Goal: Task Accomplishment & Management: Use online tool/utility

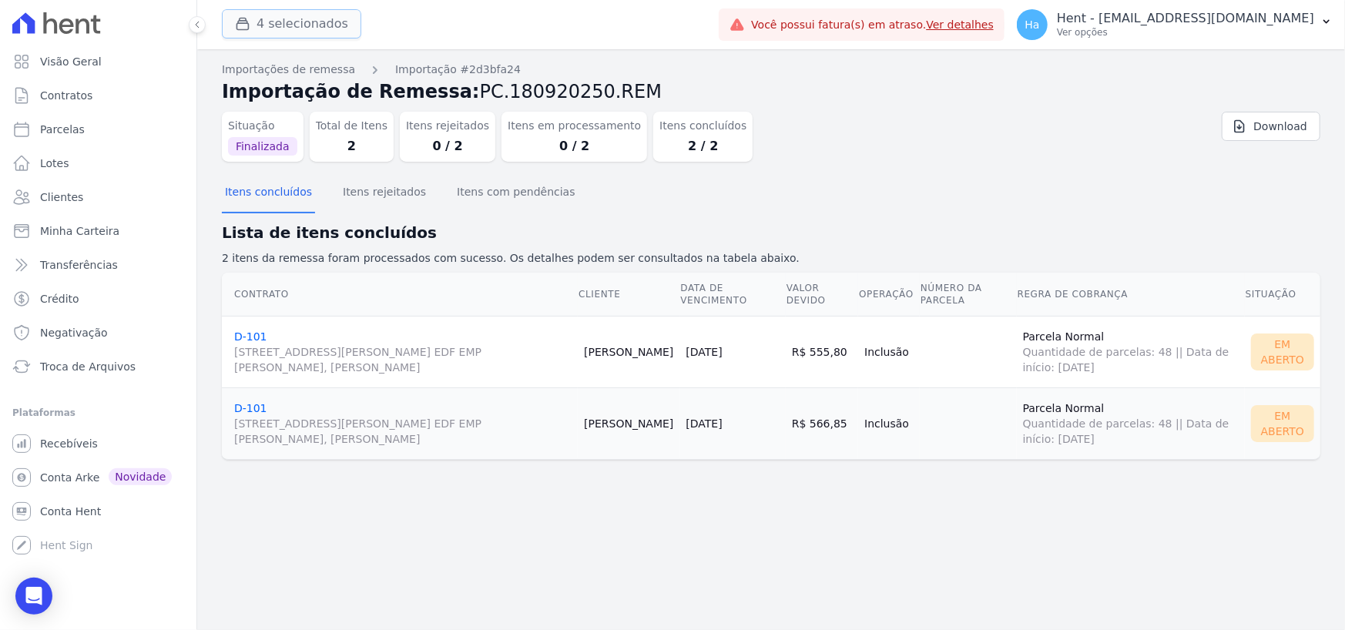
click at [297, 17] on button "4 selecionados" at bounding box center [291, 23] width 139 height 29
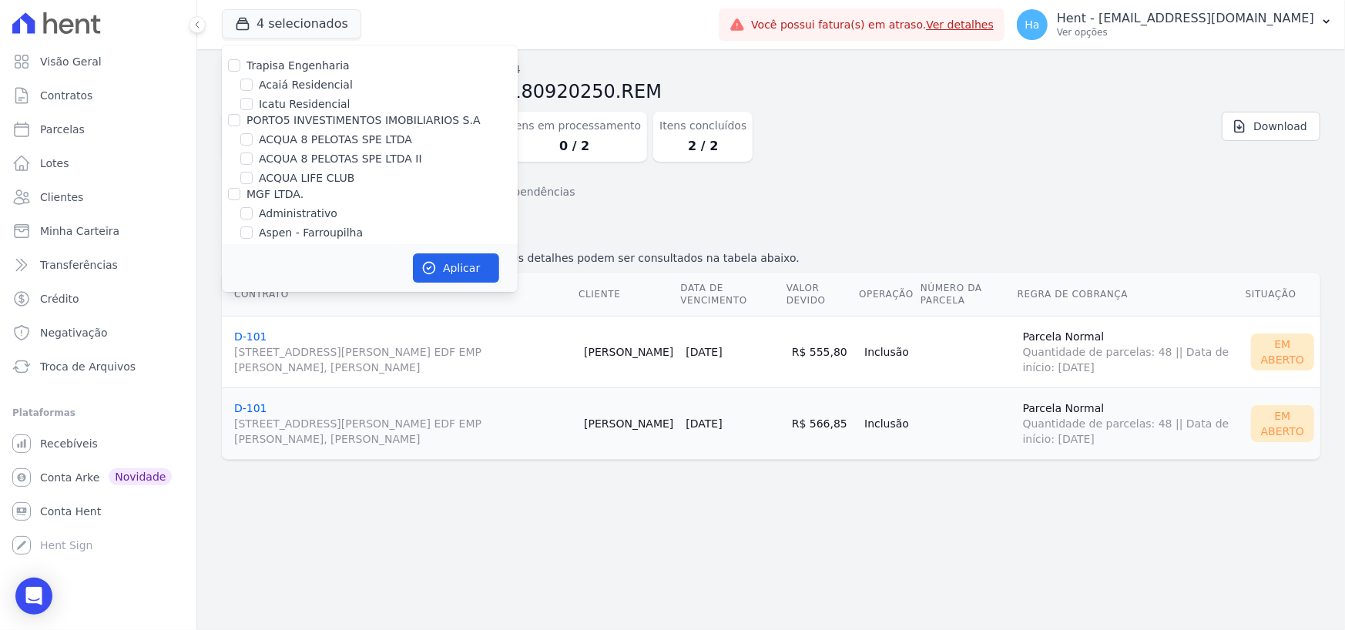
scroll to position [6279, 0]
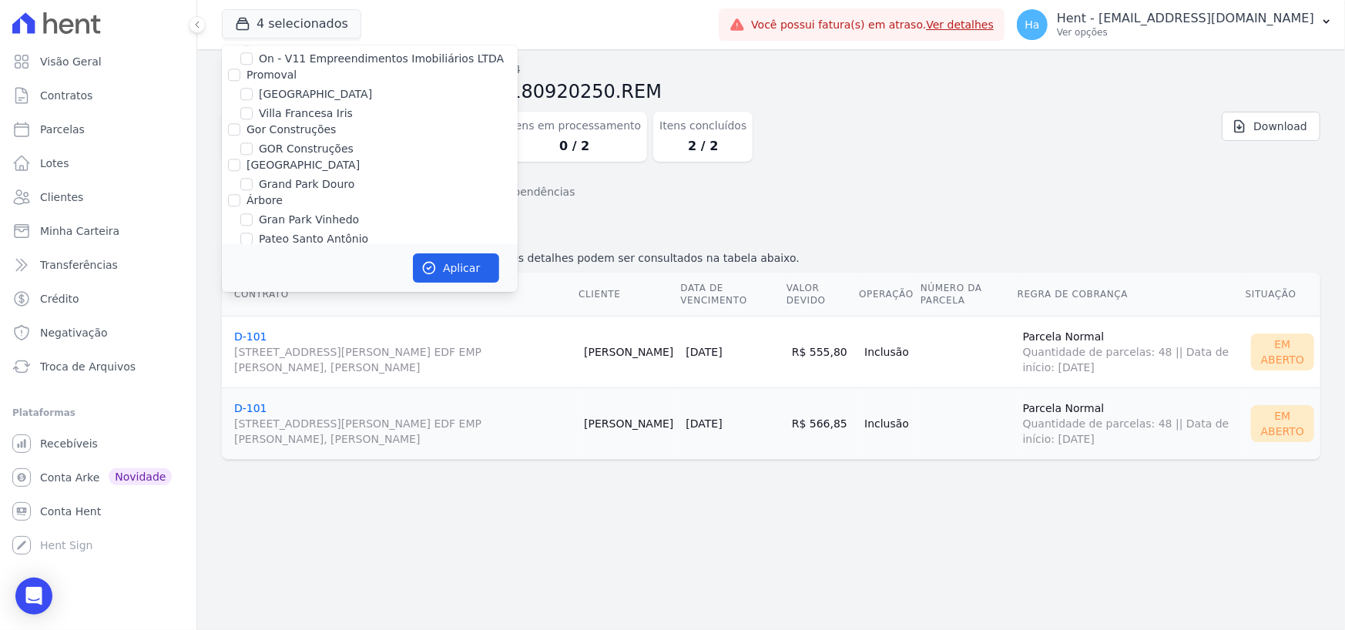
click at [246, 252] on input "RESIDENCIAL ABSOLUTO EMPREENDIMENTO IMOBILIARIO SPE LTDA" at bounding box center [246, 258] width 12 height 12
checkbox input "true"
click at [441, 276] on button "Aplicar" at bounding box center [456, 267] width 86 height 29
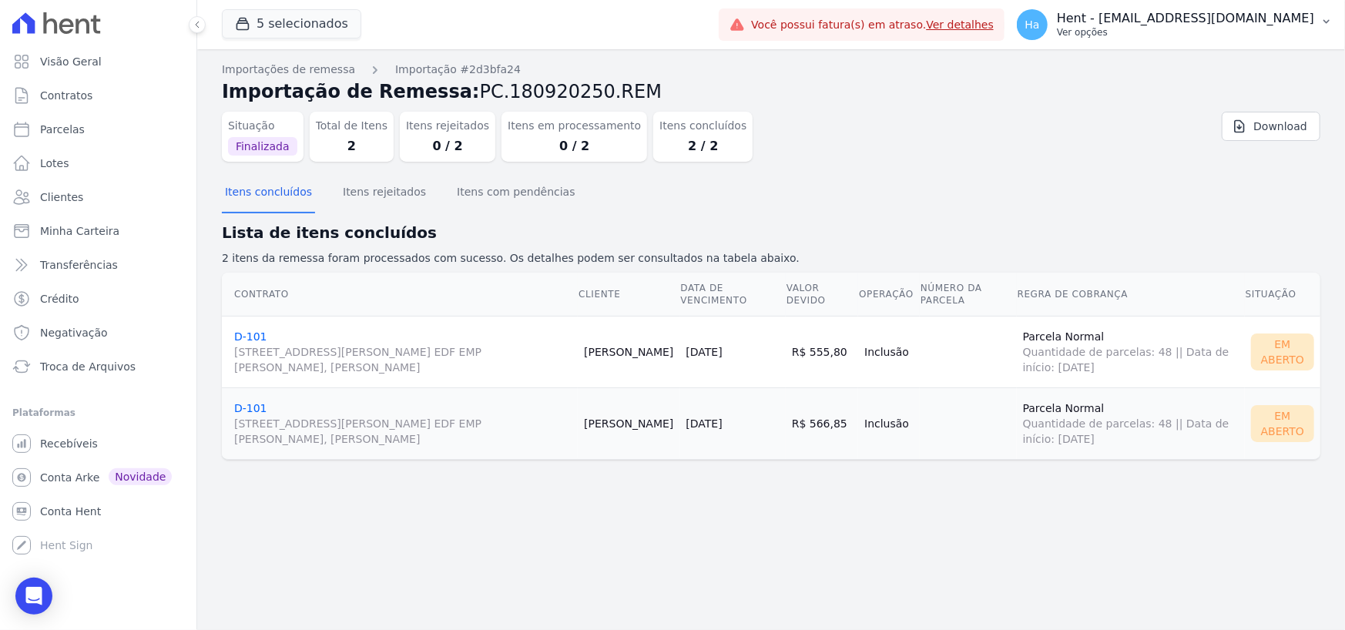
click at [1191, 26] on p "Ver opções" at bounding box center [1185, 32] width 257 height 12
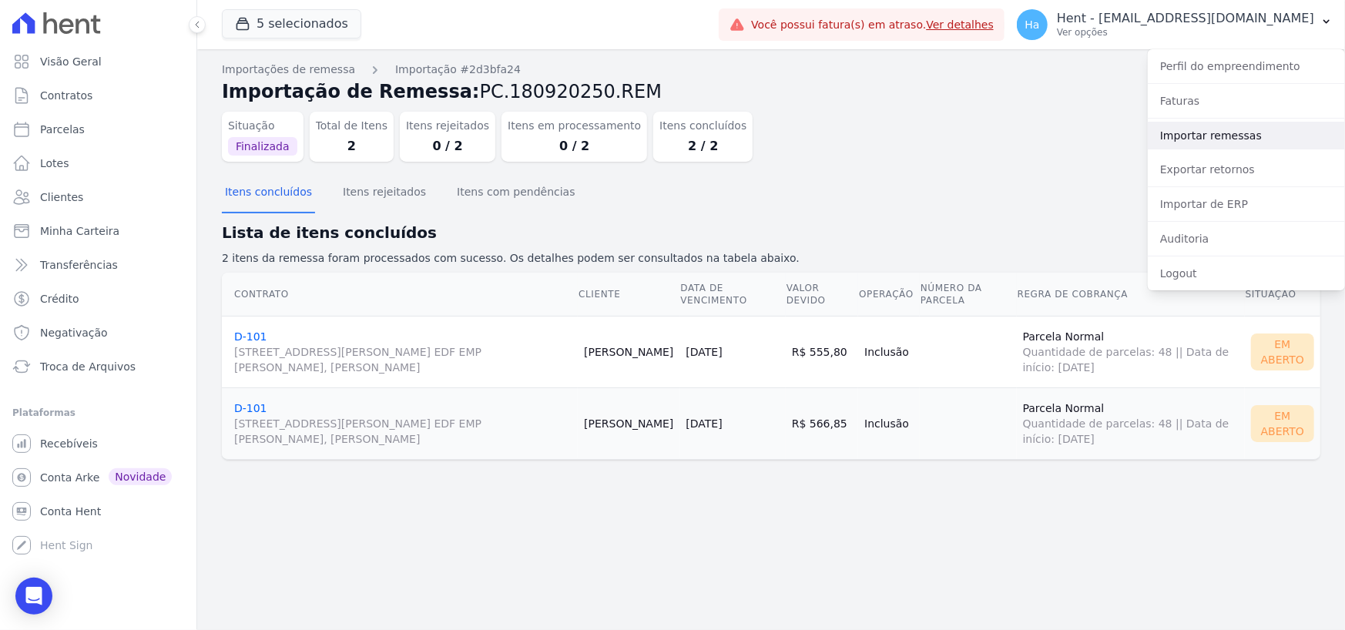
click at [1193, 143] on link "Importar remessas" at bounding box center [1246, 136] width 197 height 28
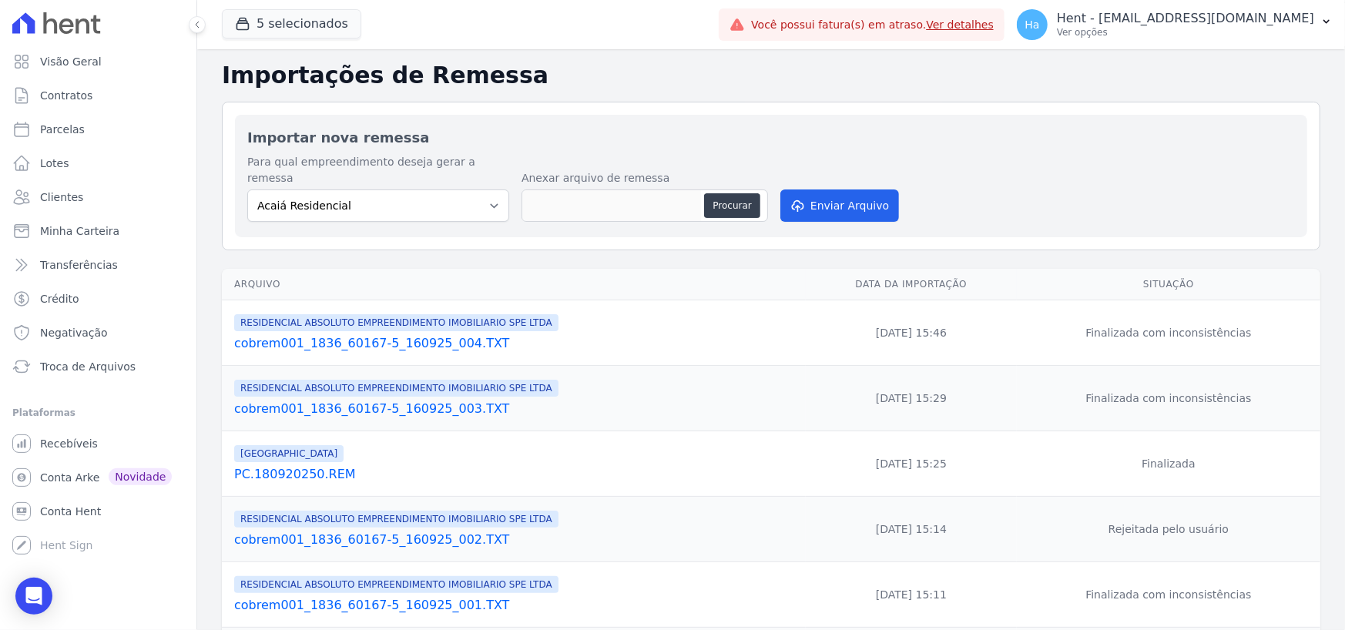
click at [408, 334] on link "cobrem001_1836_60167-5_160925_004.TXT" at bounding box center [516, 343] width 565 height 18
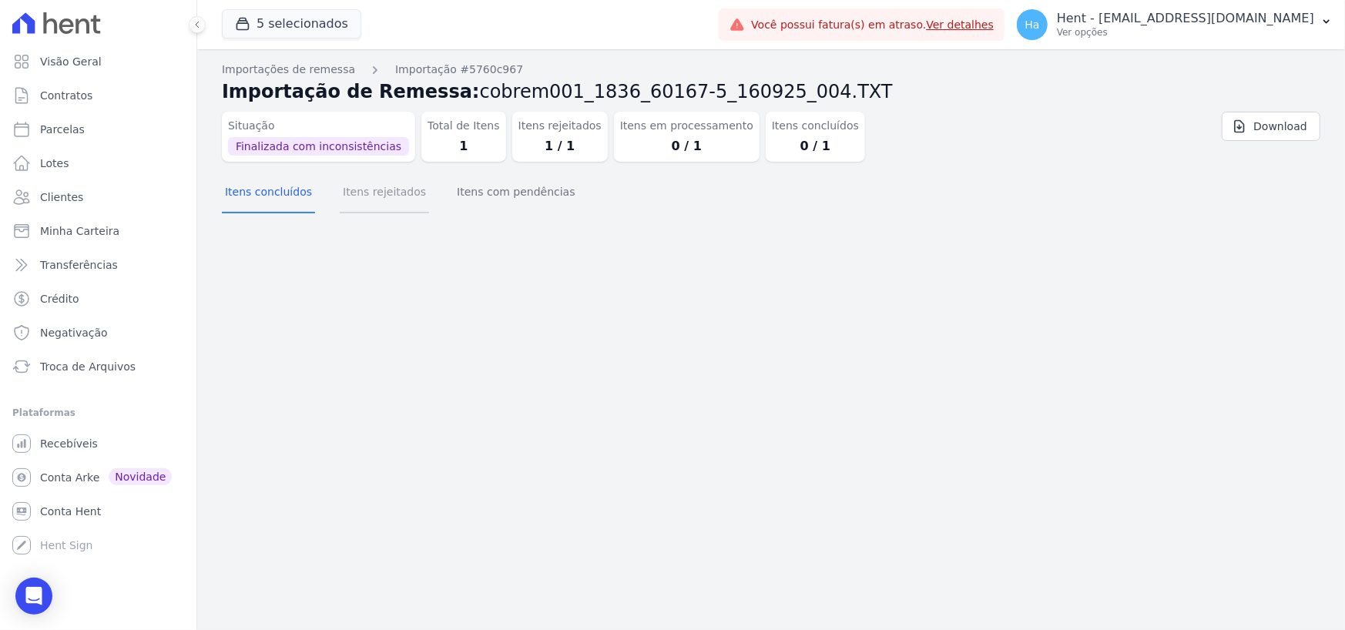
click at [353, 190] on button "Itens rejeitados" at bounding box center [384, 193] width 89 height 40
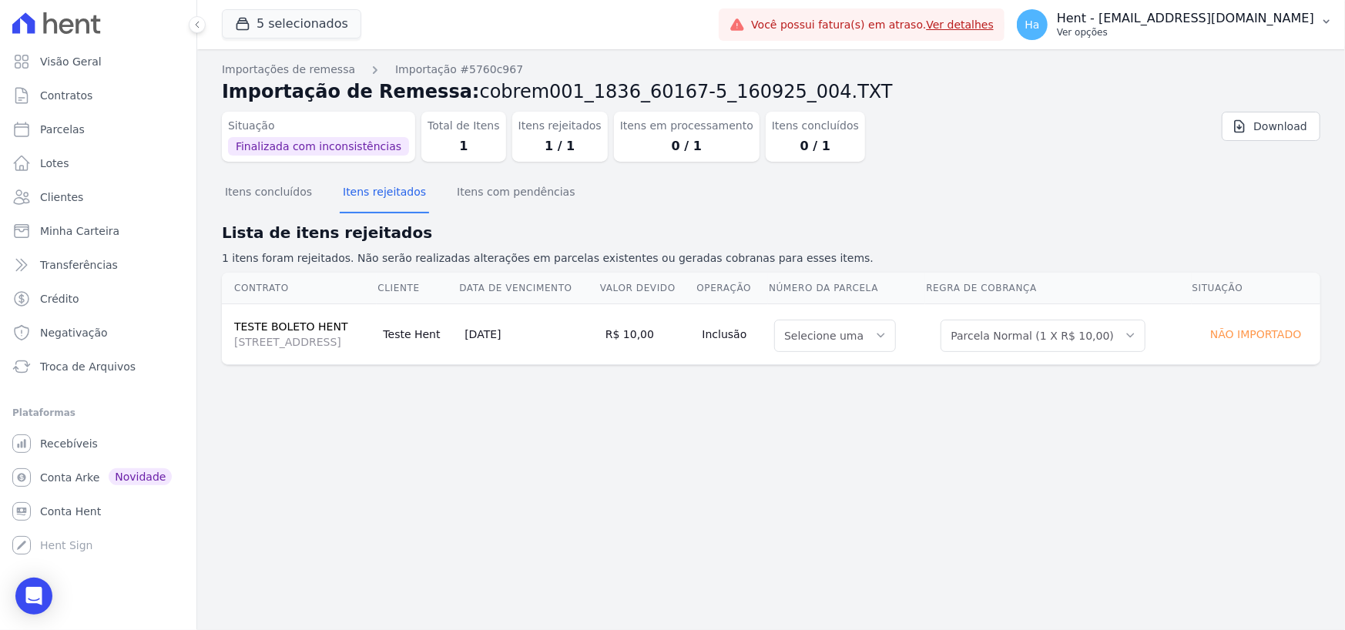
click at [1253, 39] on div "Ha Hent - adriane.brito@hent.com.br Ver opções" at bounding box center [1165, 24] width 297 height 31
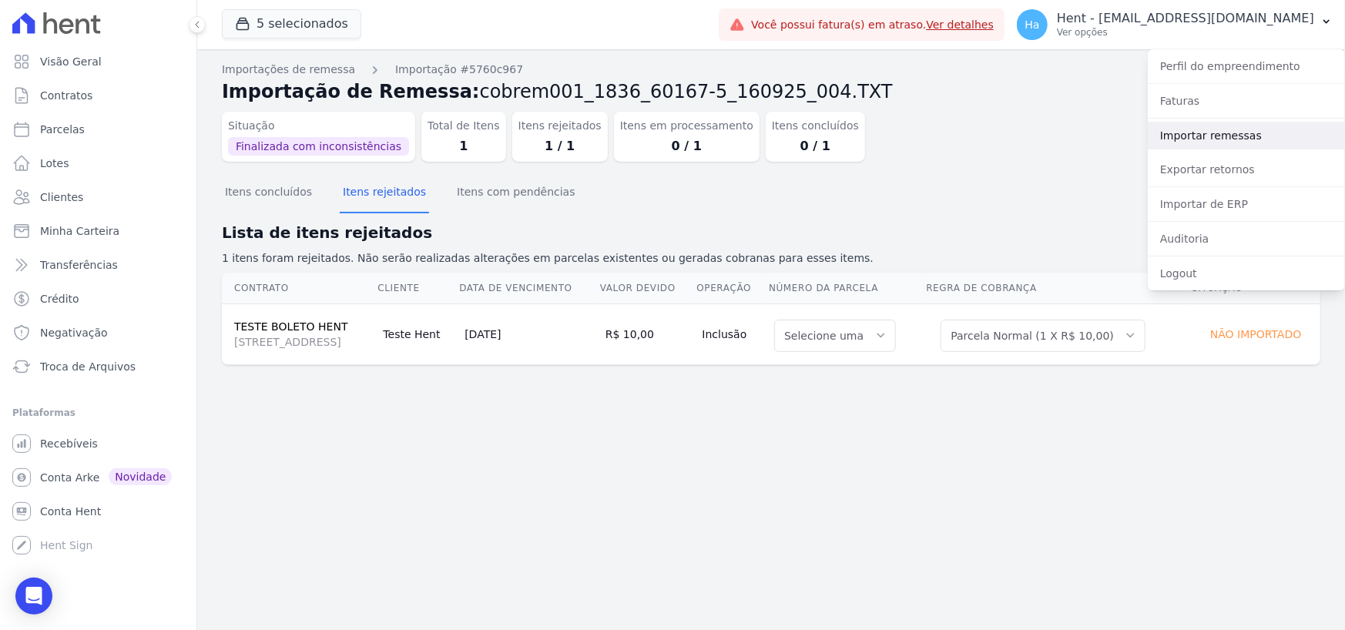
click at [1220, 138] on link "Importar remessas" at bounding box center [1246, 136] width 197 height 28
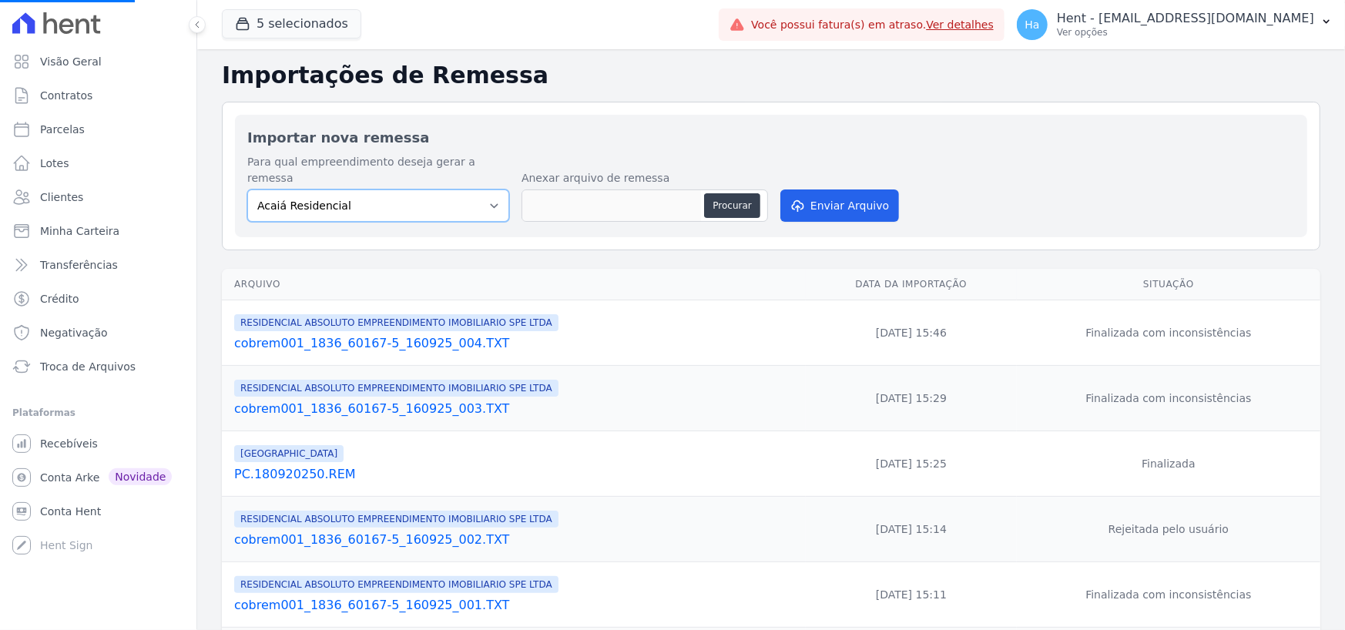
click at [422, 194] on select "Acaiá Residencial ACQUA 8 PELOTAS SPE LTDA II Administrativo AGILE ELOI MENDES …" at bounding box center [378, 206] width 262 height 32
click at [478, 190] on select "Acaiá Residencial ACQUA 8 PELOTAS SPE LTDA II Administrativo AGILE ELOI MENDES …" at bounding box center [378, 206] width 262 height 32
click at [206, 361] on div "Arquivo Data da Importação Situação RESIDENCIAL ABSOLUTO EMPREENDIMENTO IMOBILI…" at bounding box center [771, 612] width 1148 height 699
click at [418, 190] on select "Acaiá Residencial ACQUA 8 PELOTAS SPE LTDA II Administrativo AGILE ELOI MENDES …" at bounding box center [378, 206] width 262 height 32
select select "21105af3-8e19-41b3-95dd-78f9fe83c234"
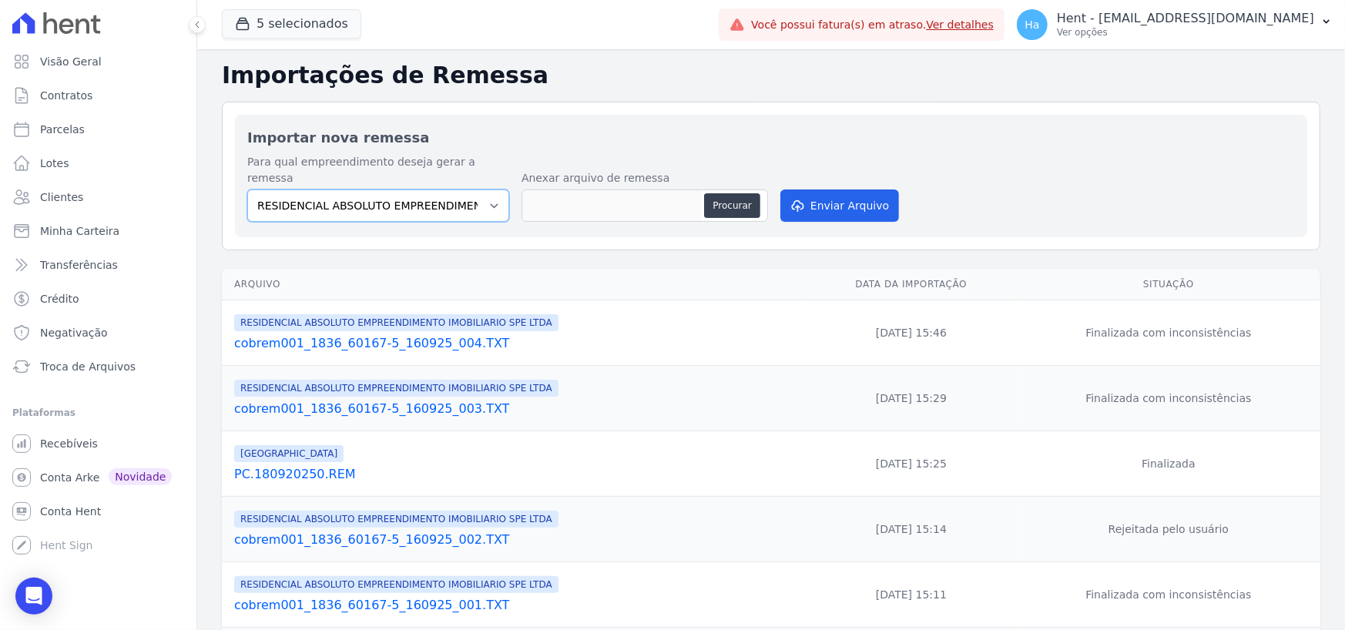
click at [247, 190] on select "Acaiá Residencial ACQUA 8 PELOTAS SPE LTDA II Administrativo AGILE ELOI MENDES …" at bounding box center [378, 206] width 262 height 32
click at [738, 193] on button "Procurar" at bounding box center [731, 205] width 55 height 25
type input "cobrem001_1836_60167-5_160925_004.TXT"
click at [855, 190] on button "Enviar Arquivo" at bounding box center [839, 206] width 119 height 32
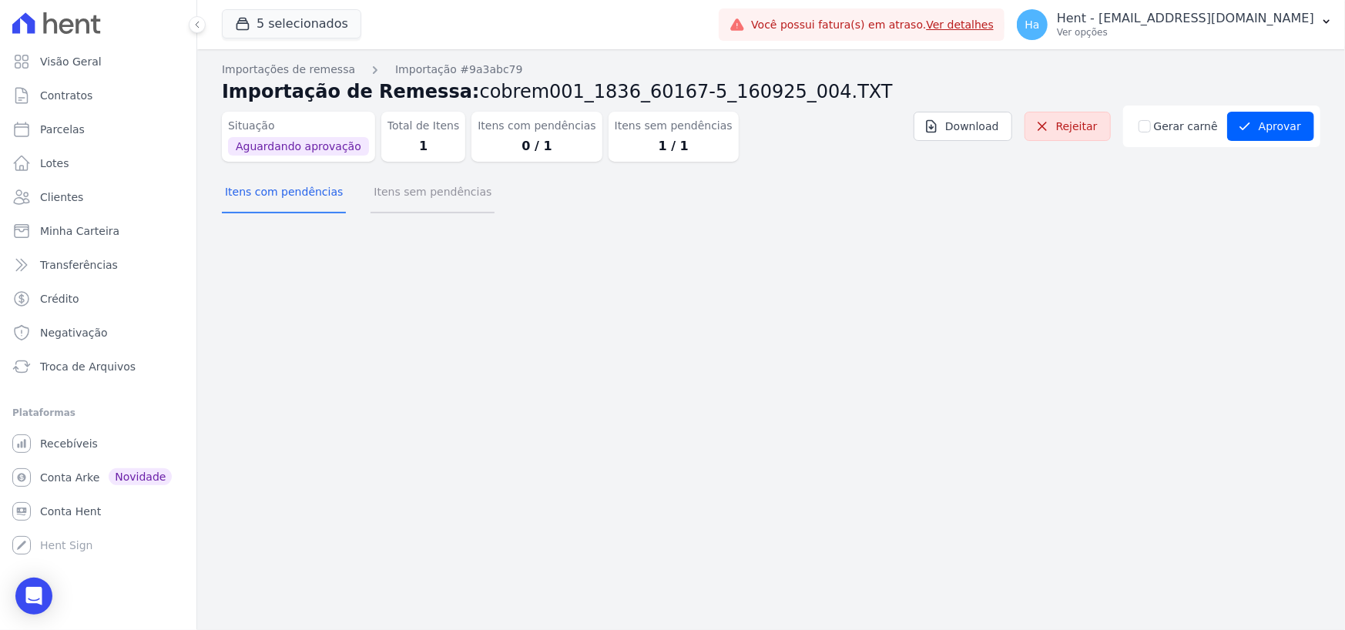
click at [421, 196] on button "Itens sem pendências" at bounding box center [433, 193] width 124 height 40
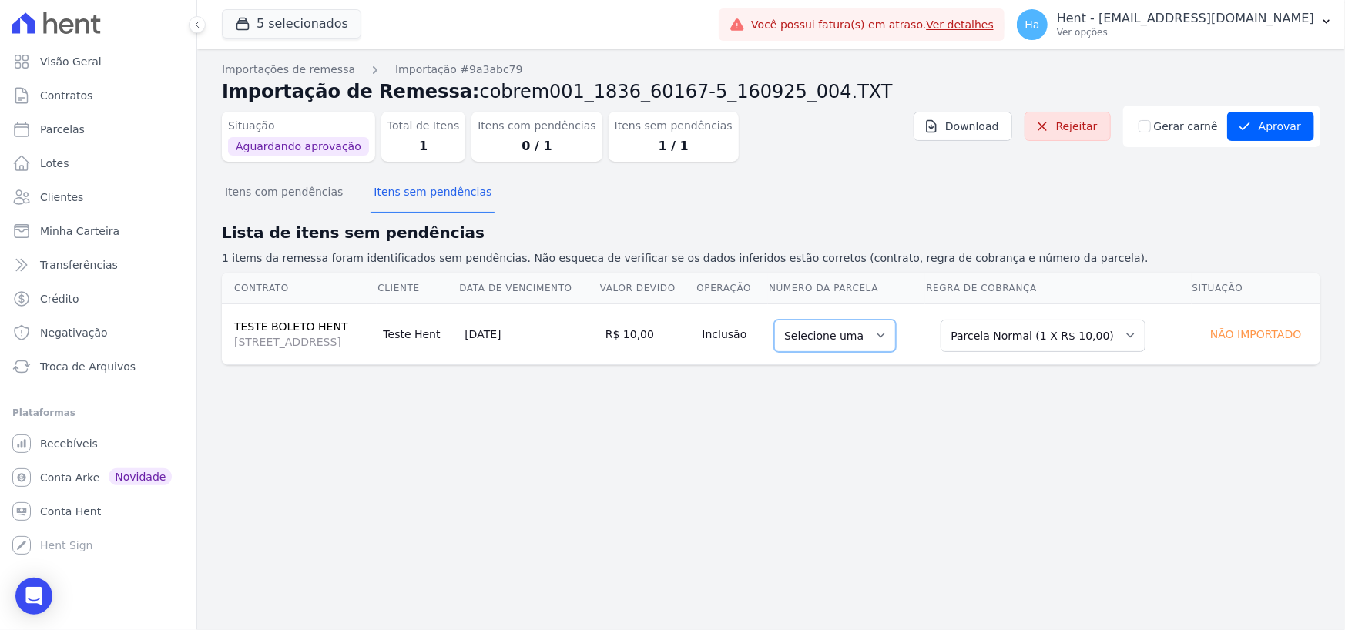
drag, startPoint x: 905, startPoint y: 337, endPoint x: 989, endPoint y: 334, distance: 84.0
click at [896, 337] on select "Selecione uma" at bounding box center [835, 336] width 122 height 32
click at [1094, 339] on select "Selecione uma Nova Parcela Avulsa Parcela Avulsa Existente Parcela Normal (1 X …" at bounding box center [1043, 336] width 205 height 32
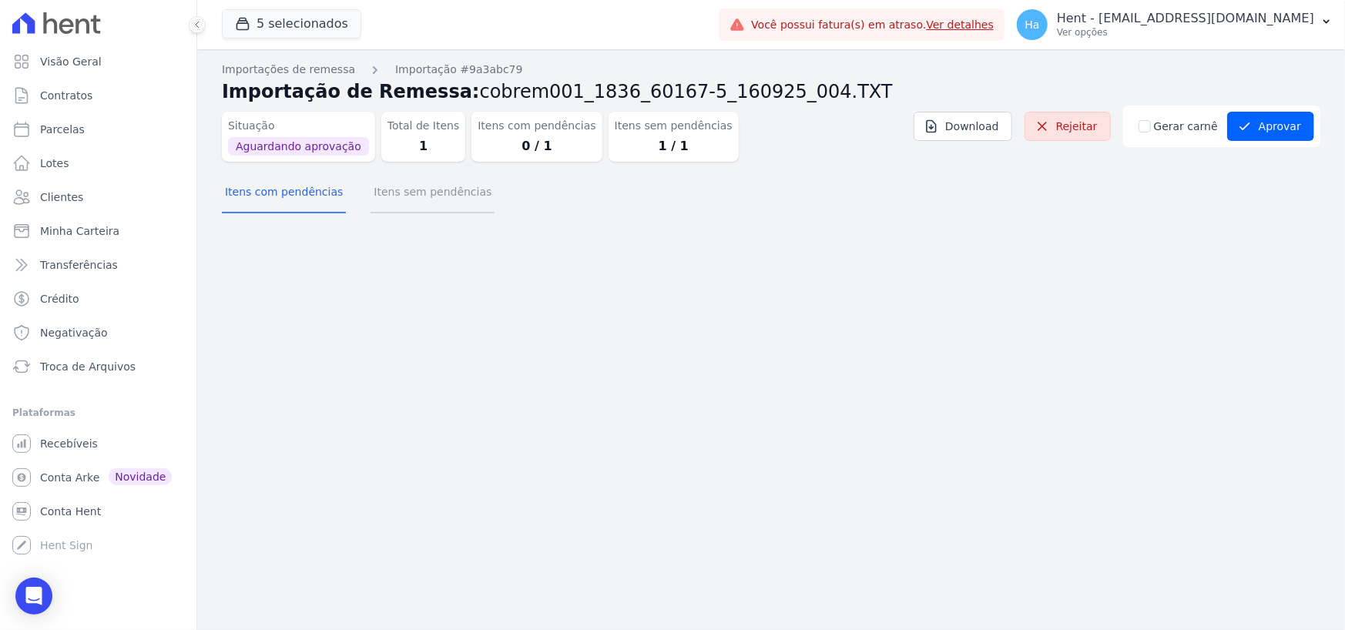
click at [459, 202] on button "Itens sem pendências" at bounding box center [433, 193] width 124 height 40
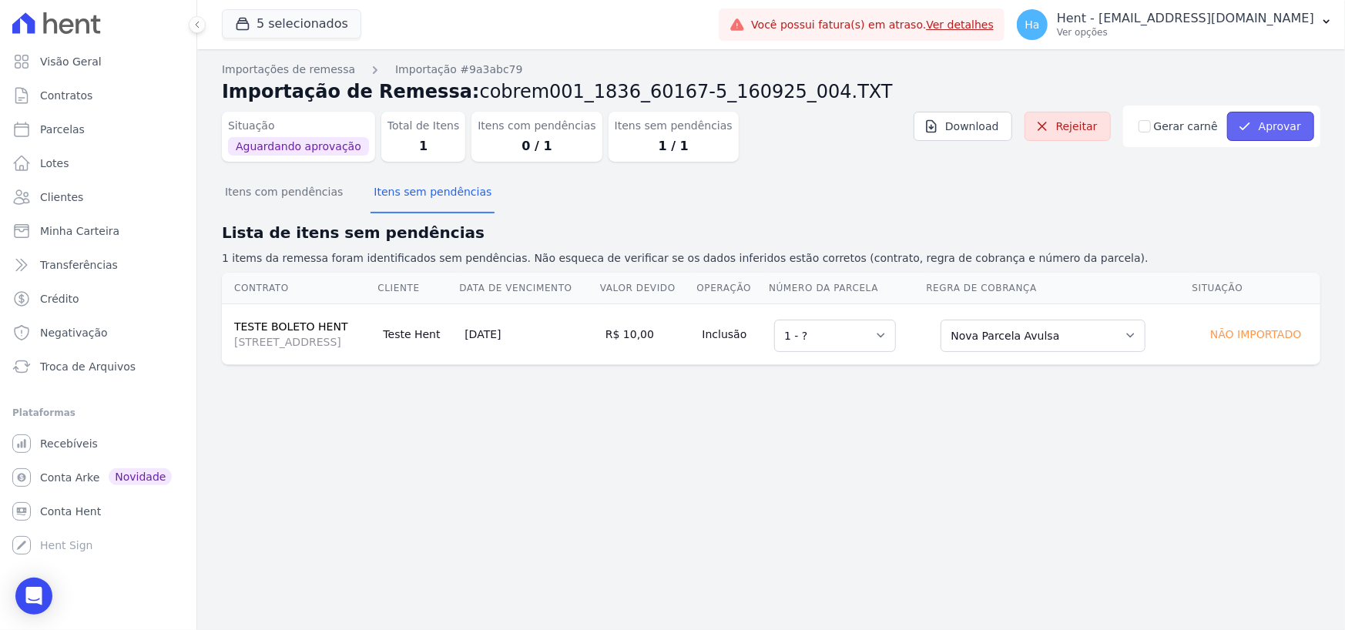
click at [1302, 131] on button "Aprovar" at bounding box center [1270, 126] width 87 height 29
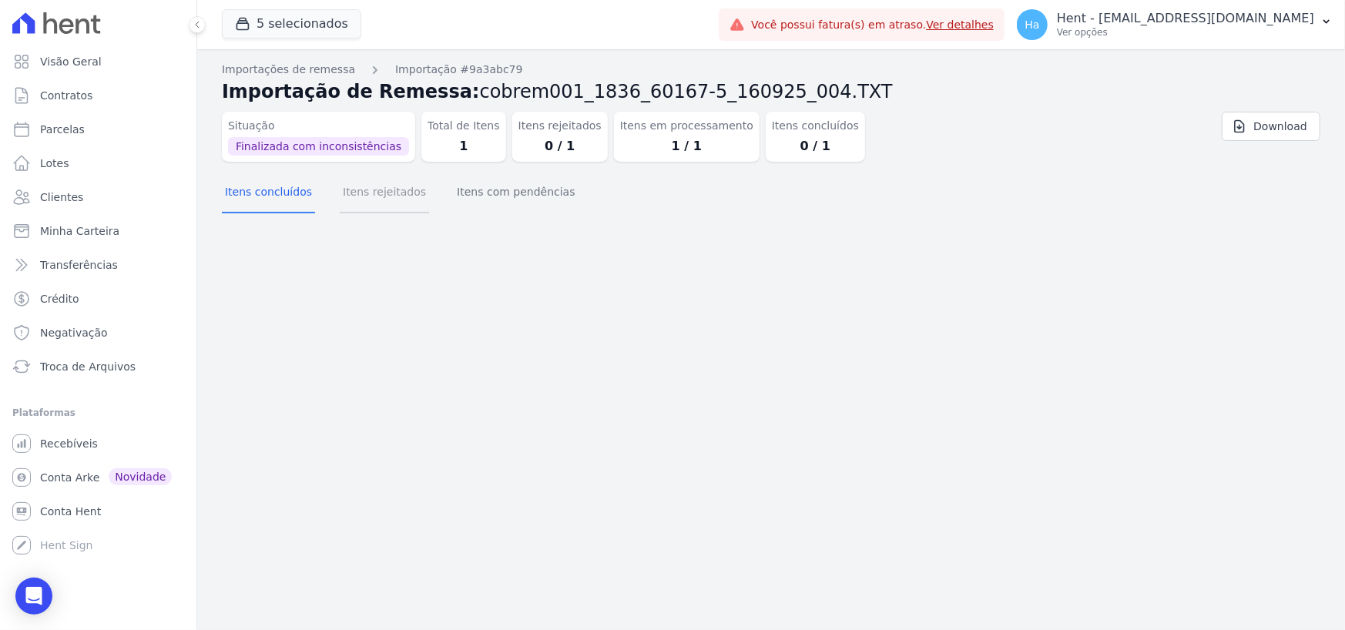
click at [382, 201] on button "Itens rejeitados" at bounding box center [384, 193] width 89 height 40
click at [1164, 37] on p "Ver opções" at bounding box center [1185, 32] width 257 height 12
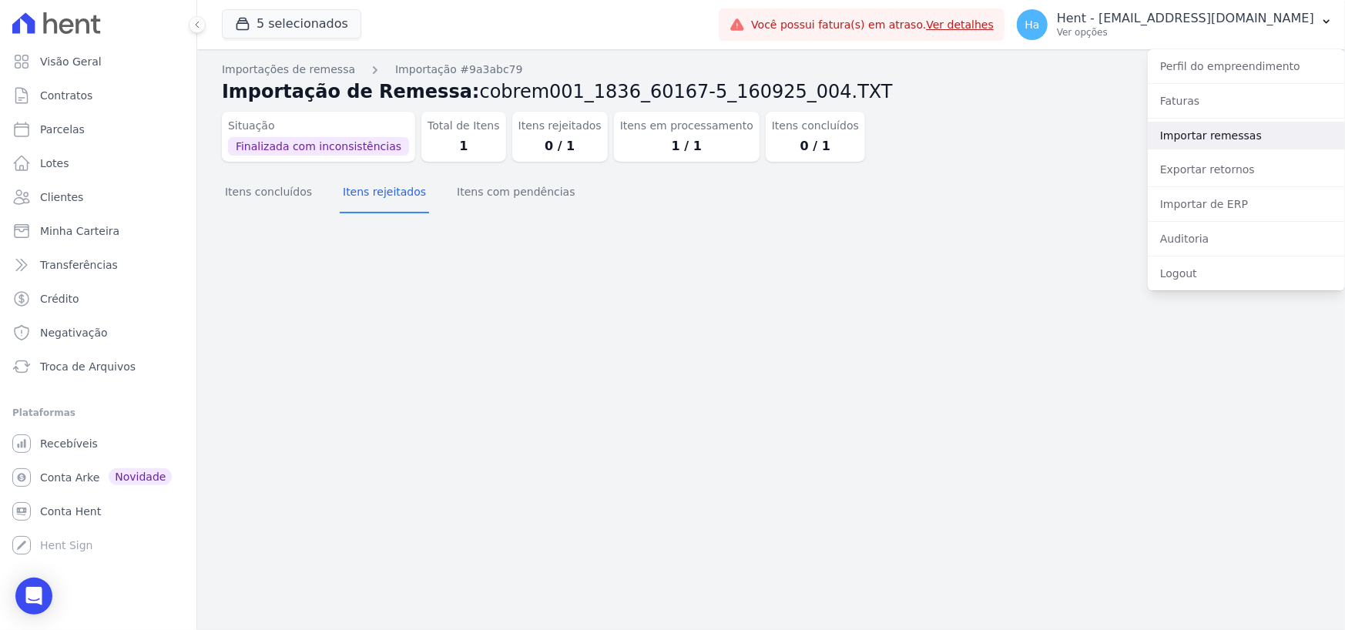
click at [1173, 130] on link "Importar remessas" at bounding box center [1246, 136] width 197 height 28
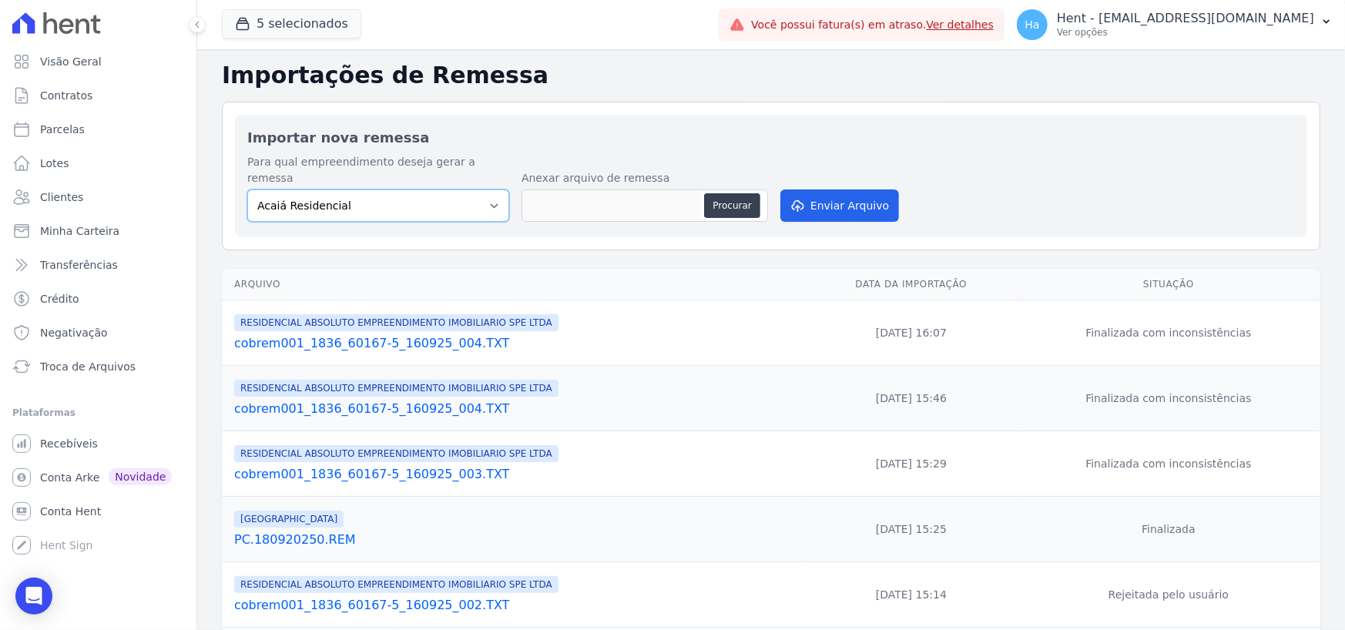
click at [465, 199] on select "Acaiá Residencial ACQUA 8 PELOTAS SPE LTDA II Administrativo AGILE ELOI MENDES …" at bounding box center [378, 206] width 262 height 32
select select "21105af3-8e19-41b3-95dd-78f9fe83c234"
click at [247, 190] on select "Acaiá Residencial ACQUA 8 PELOTAS SPE LTDA II Administrativo AGILE ELOI MENDES …" at bounding box center [378, 206] width 262 height 32
click at [763, 193] on div "Procurar" at bounding box center [645, 206] width 247 height 32
click at [730, 193] on button "Procurar" at bounding box center [731, 205] width 55 height 25
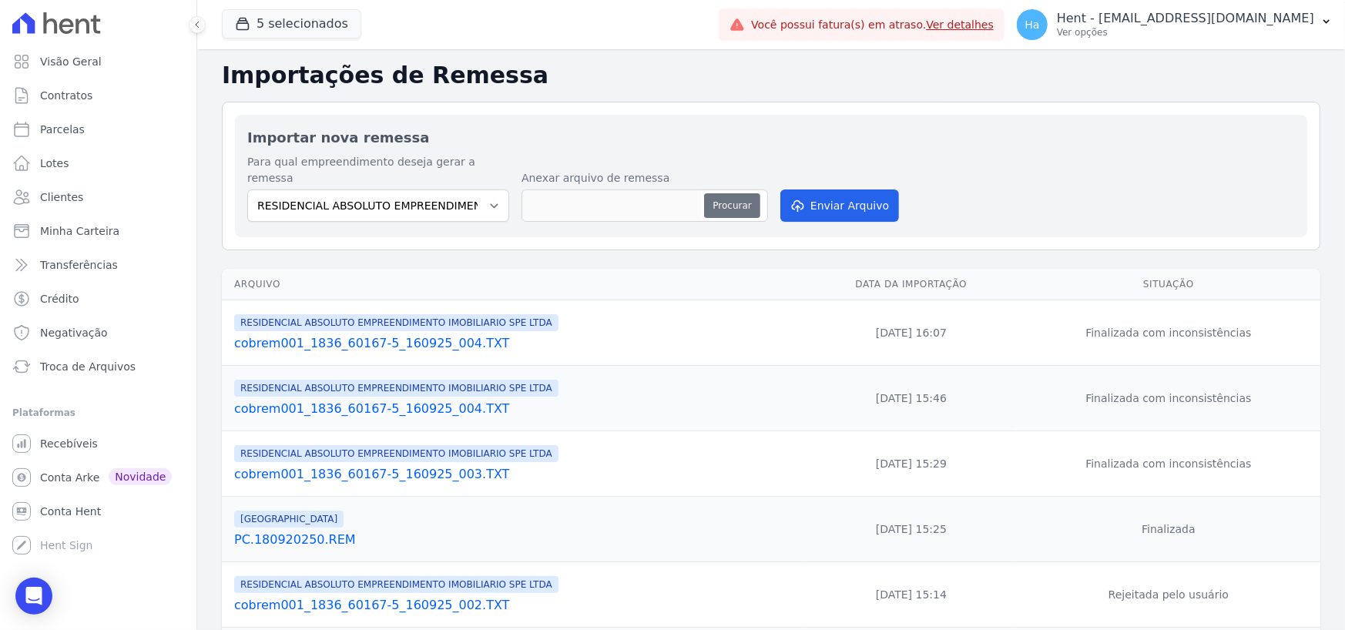
type input "cobrem001_1836_60167-5_160925_004.TXT"
click at [834, 190] on button "Enviar Arquivo" at bounding box center [839, 206] width 119 height 32
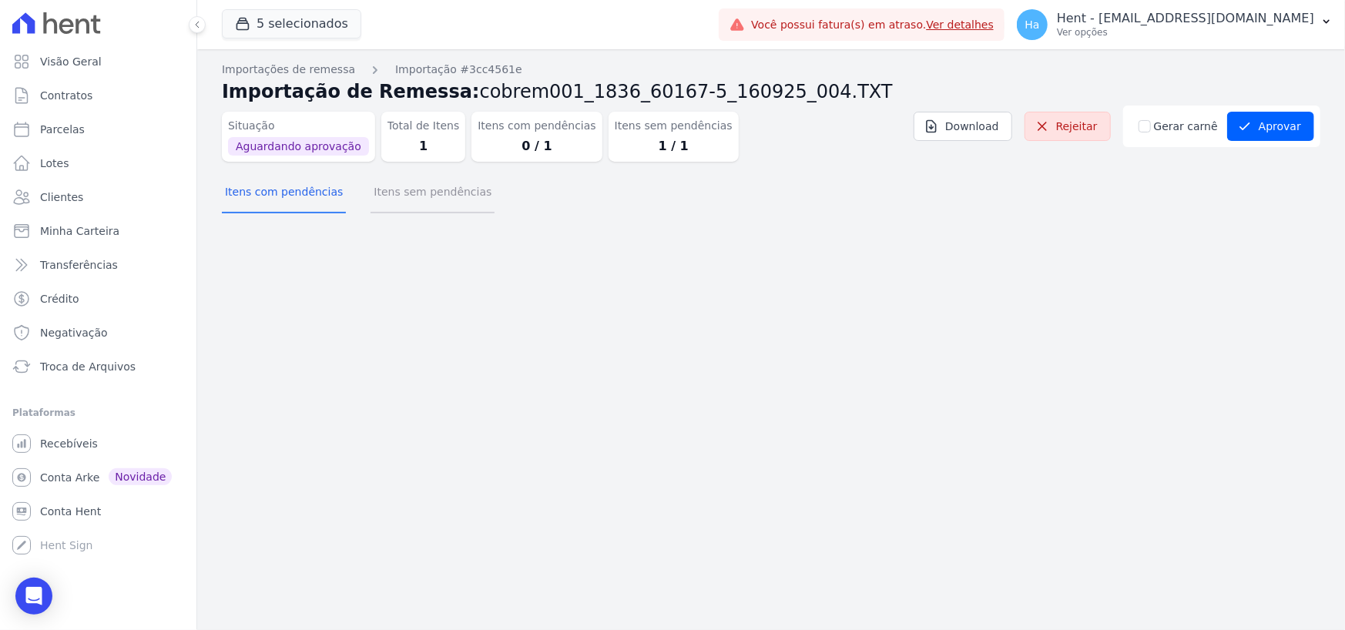
click at [430, 201] on button "Itens sem pendências" at bounding box center [433, 193] width 124 height 40
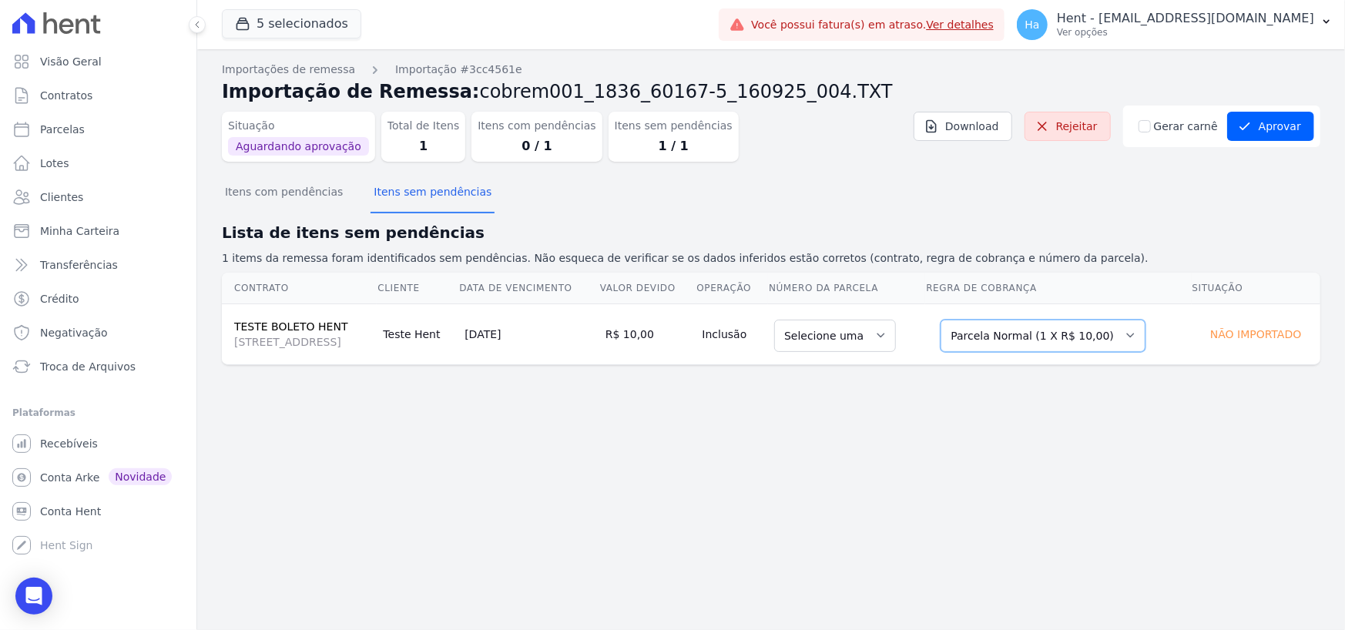
click at [1083, 338] on select "Selecione uma Nova Parcela Avulsa Parcela Avulsa Existente Parcela Normal (1 X …" at bounding box center [1043, 336] width 205 height 32
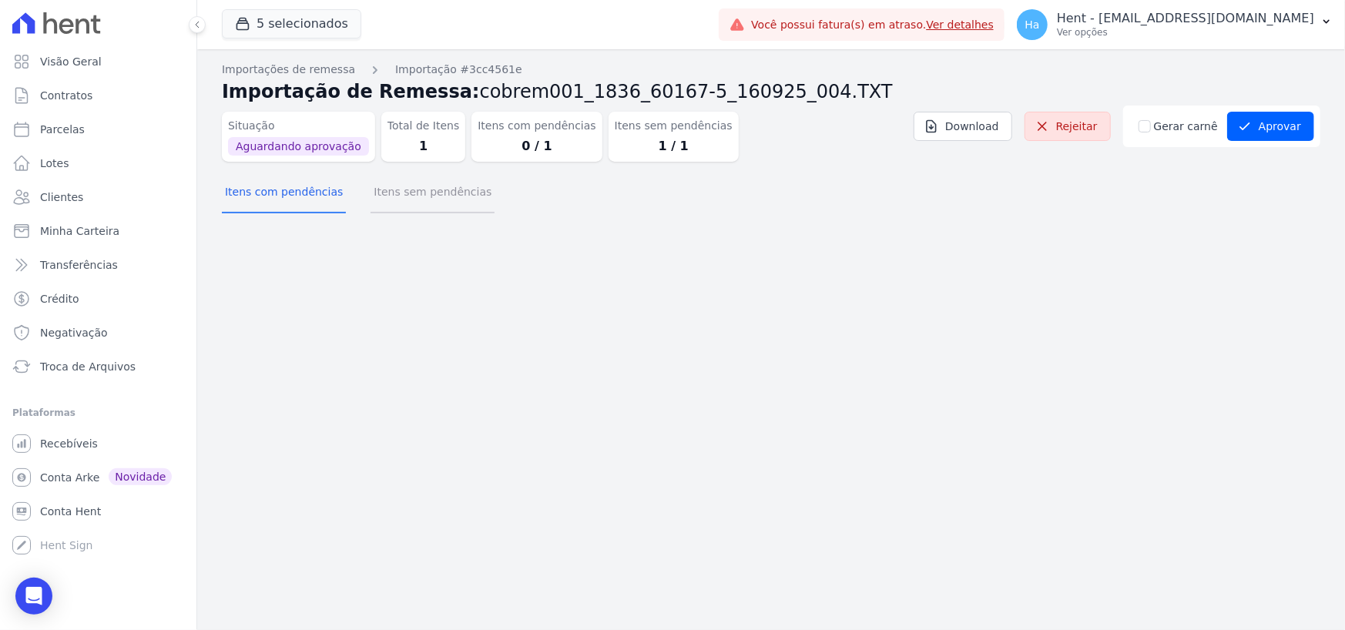
click at [424, 199] on button "Itens sem pendências" at bounding box center [433, 193] width 124 height 40
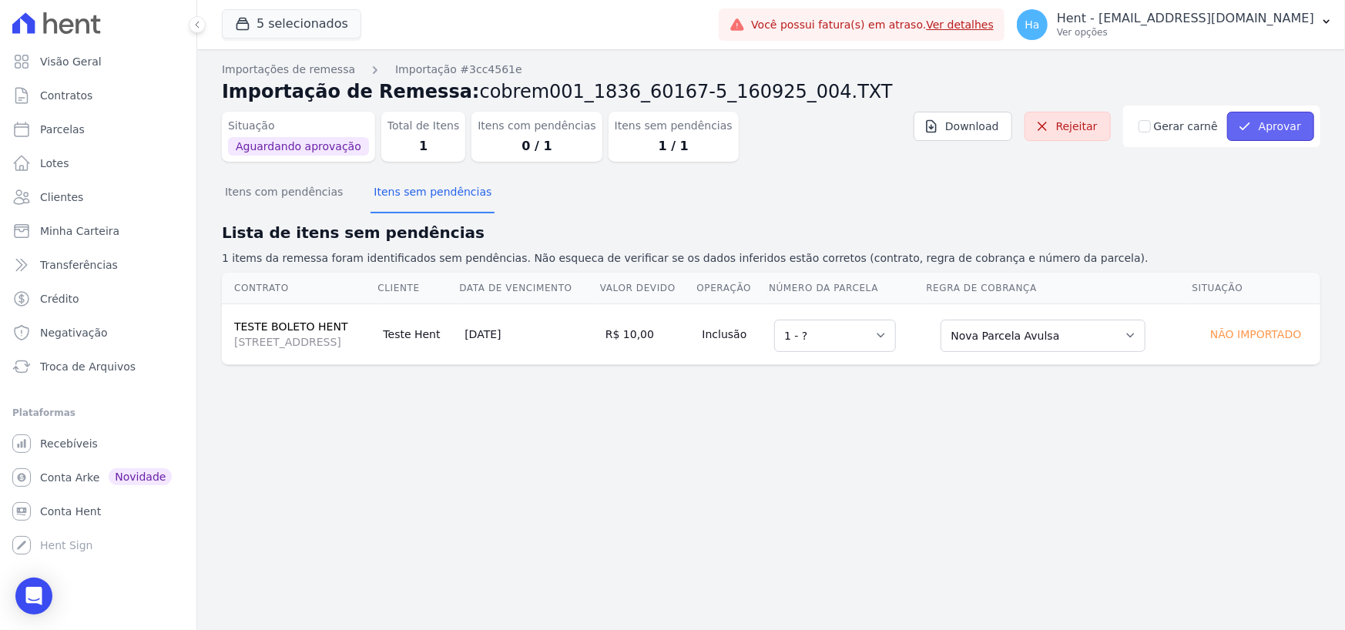
click at [1306, 122] on button "Aprovar" at bounding box center [1270, 126] width 87 height 29
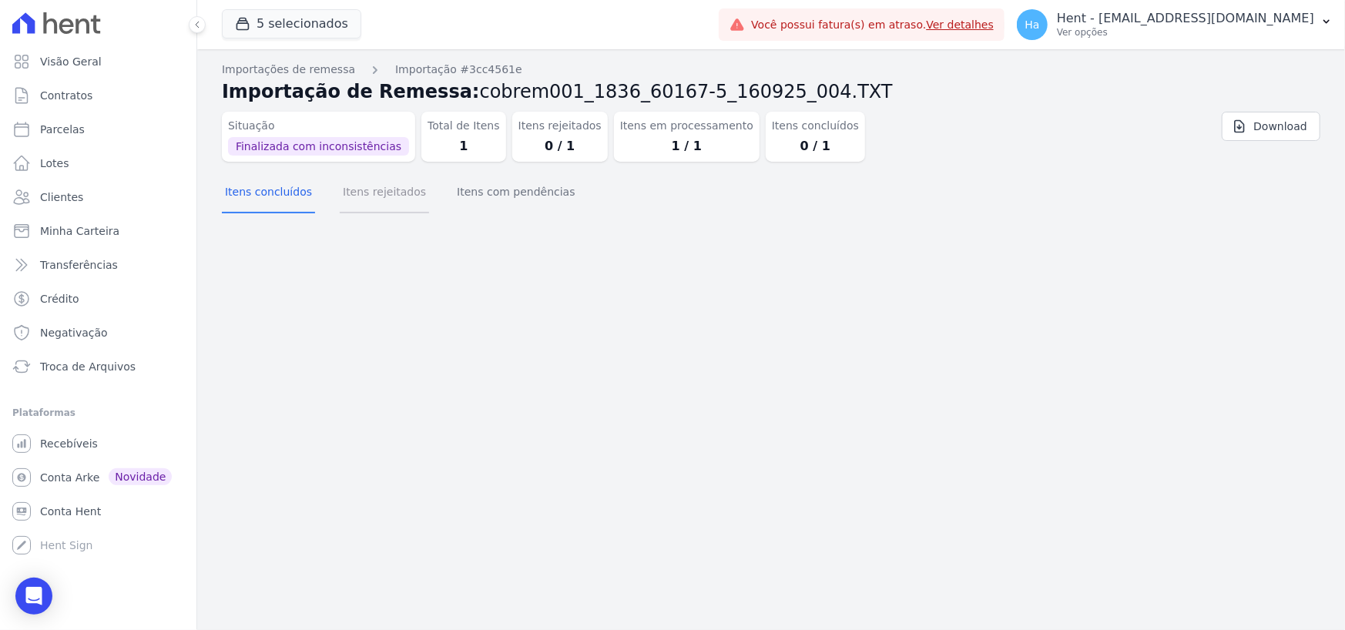
click at [392, 205] on button "Itens rejeitados" at bounding box center [384, 193] width 89 height 40
click at [512, 192] on button "Itens com pendências" at bounding box center [516, 193] width 124 height 40
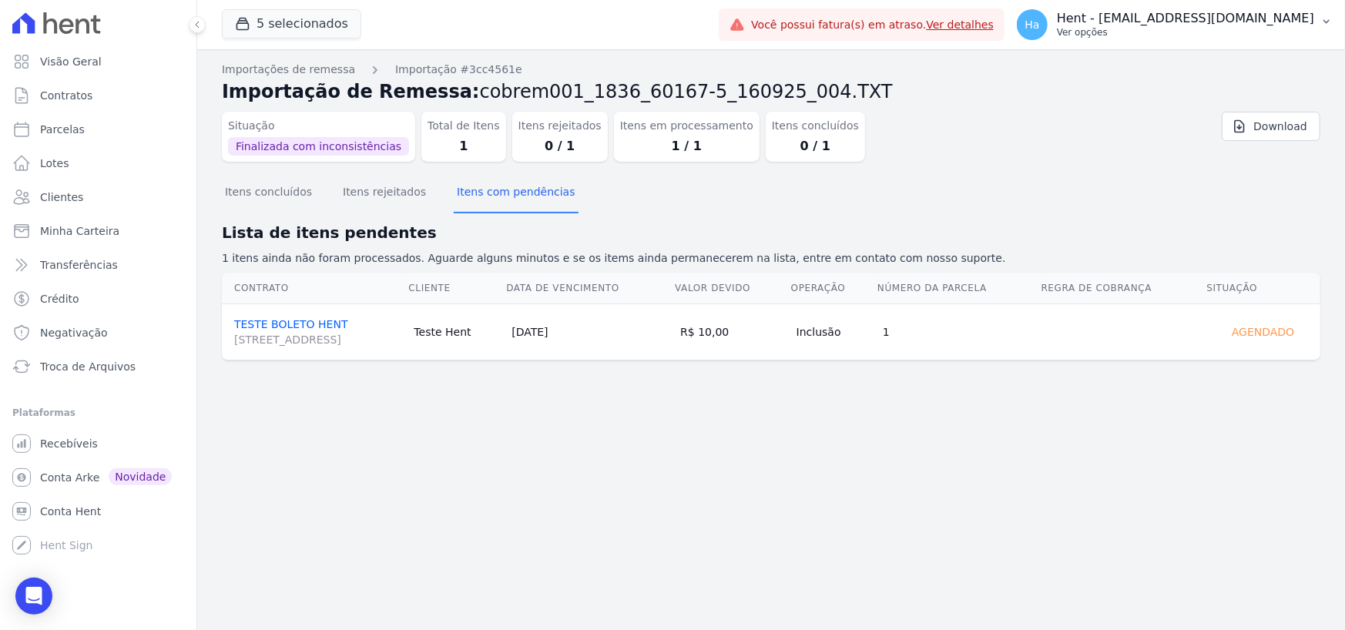
click at [1167, 21] on p "Hent - [EMAIL_ADDRESS][DOMAIN_NAME]" at bounding box center [1185, 18] width 257 height 15
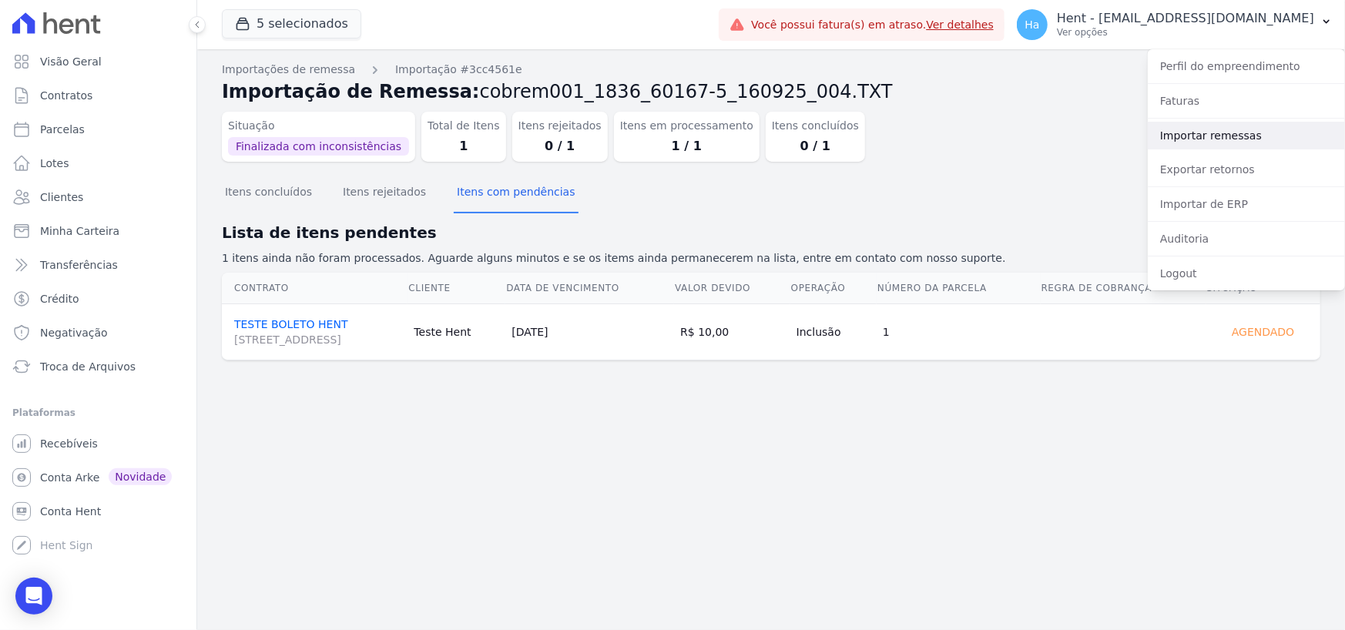
click at [1179, 136] on link "Importar remessas" at bounding box center [1246, 136] width 197 height 28
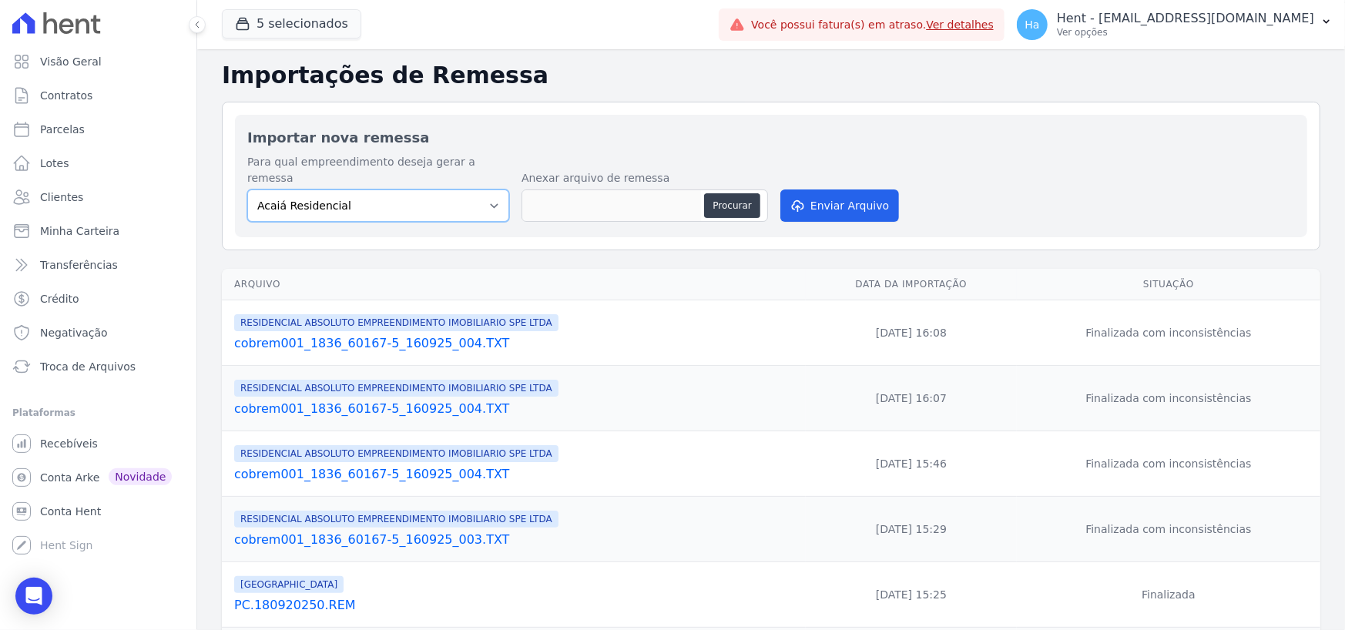
click at [463, 198] on select "Acaiá Residencial ACQUA 8 PELOTAS SPE LTDA II Administrativo AGILE ELOI MENDES …" at bounding box center [378, 206] width 262 height 32
select select "21105af3-8e19-41b3-95dd-78f9fe83c234"
click at [247, 190] on select "Acaiá Residencial ACQUA 8 PELOTAS SPE LTDA II Administrativo AGILE ELOI MENDES …" at bounding box center [378, 206] width 262 height 32
click at [737, 197] on button "Procurar" at bounding box center [731, 205] width 55 height 25
type input "cobrem001_1836_60167-5_221121_001.TXT"
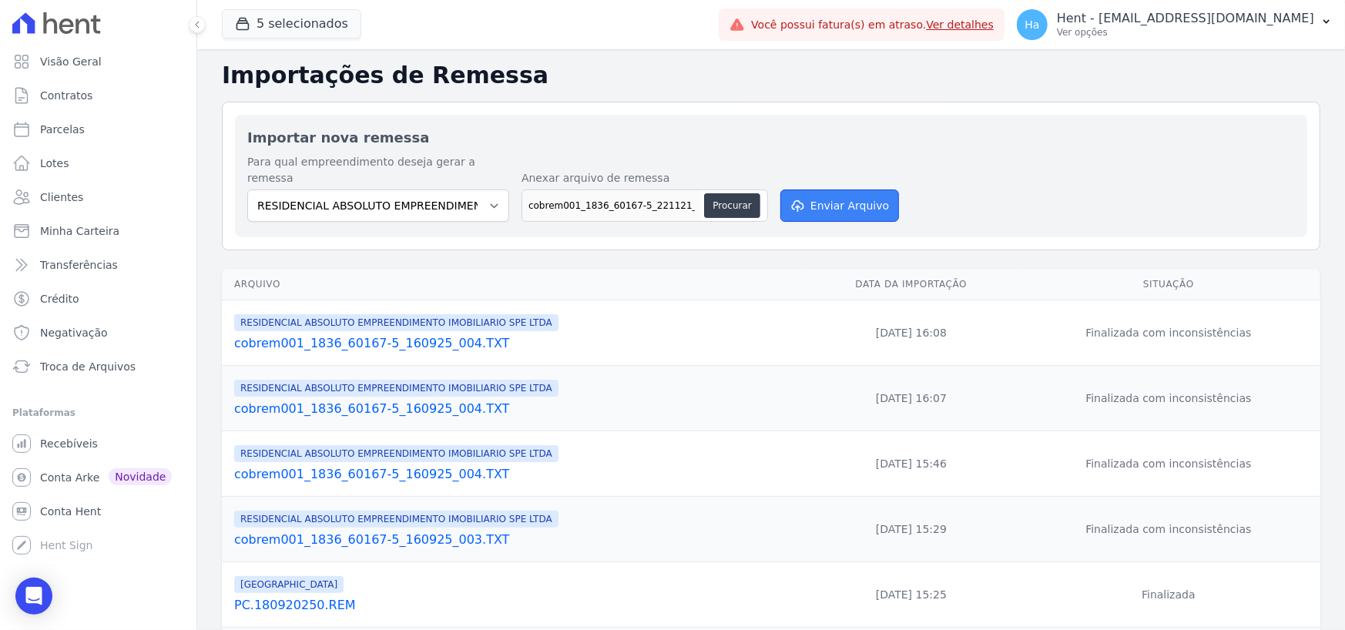
click at [828, 194] on button "Enviar Arquivo" at bounding box center [839, 206] width 119 height 32
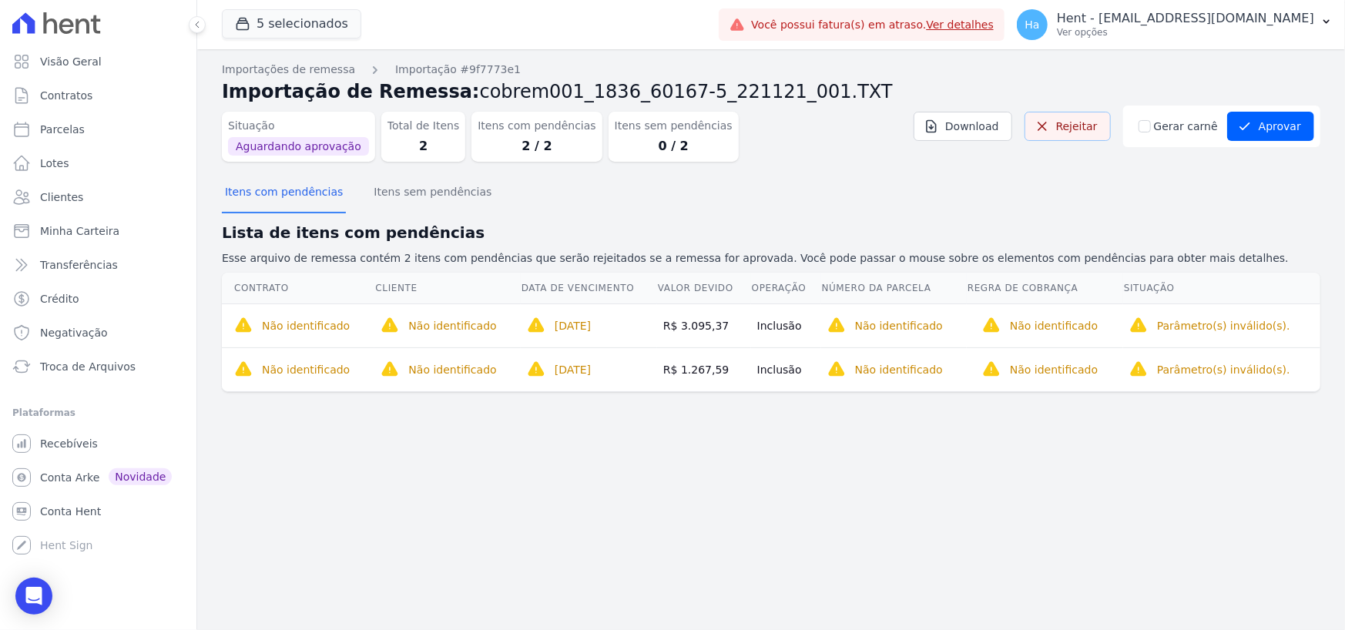
click at [1086, 129] on link "Rejeitar" at bounding box center [1068, 126] width 86 height 29
click at [1245, 16] on p "Hent - [EMAIL_ADDRESS][DOMAIN_NAME]" at bounding box center [1185, 18] width 257 height 15
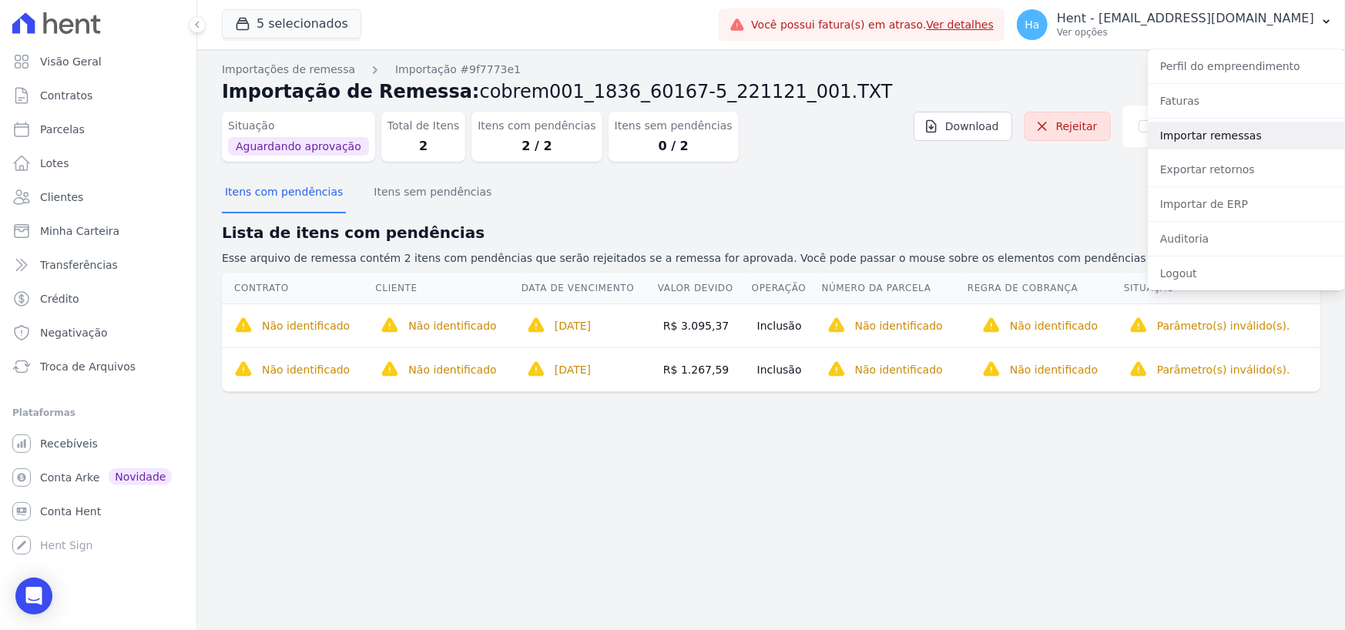
click at [1200, 136] on link "Importar remessas" at bounding box center [1246, 136] width 197 height 28
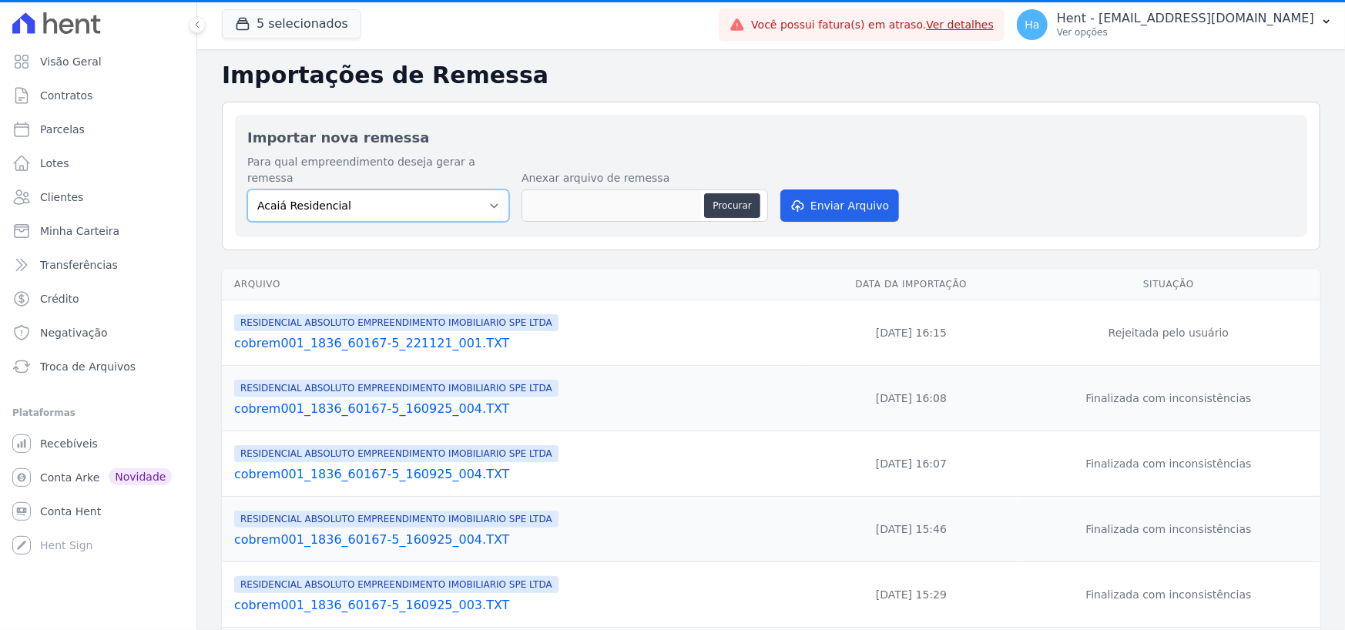
click at [432, 190] on select "Acaiá Residencial ACQUA 8 PELOTAS SPE LTDA II Administrativo AGILE ELOI MENDES …" at bounding box center [378, 206] width 262 height 32
select select "21105af3-8e19-41b3-95dd-78f9fe83c234"
click at [247, 190] on select "Acaiá Residencial ACQUA 8 PELOTAS SPE LTDA II Administrativo AGILE ELOI MENDES …" at bounding box center [378, 206] width 262 height 32
click at [723, 195] on button "Procurar" at bounding box center [731, 205] width 55 height 25
type input "cobrem001_1836_60167-5_160925_004.TXT"
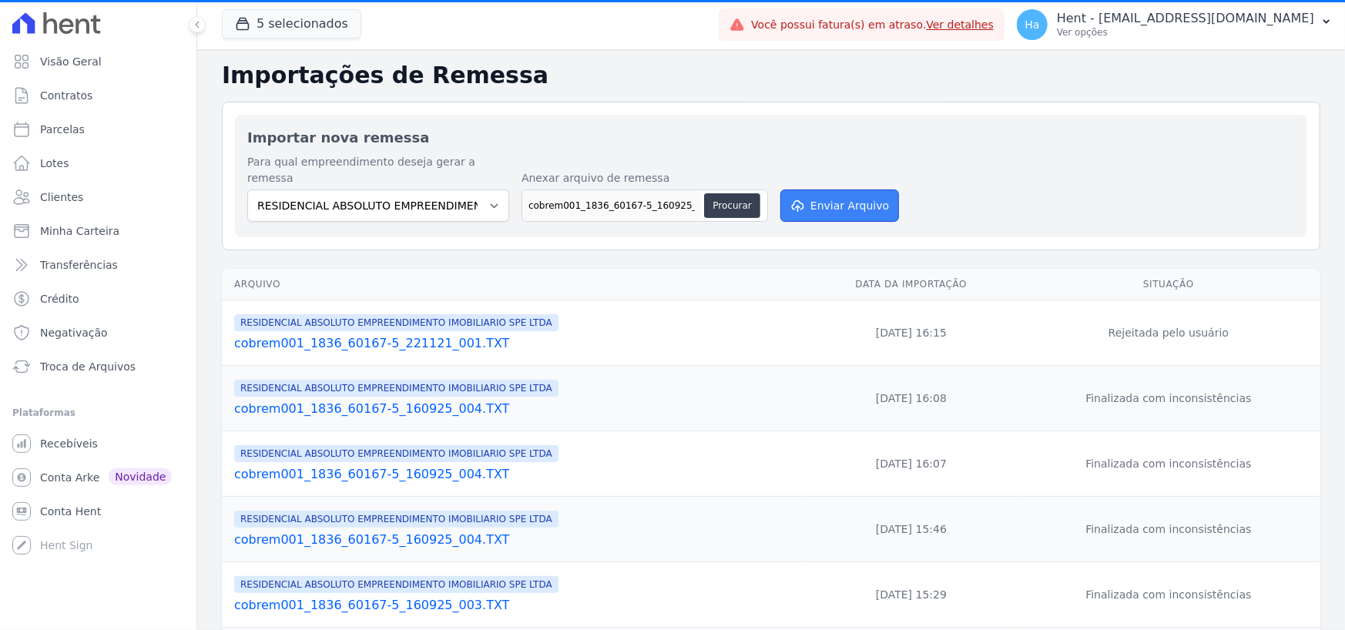
click at [864, 190] on button "Enviar Arquivo" at bounding box center [839, 206] width 119 height 32
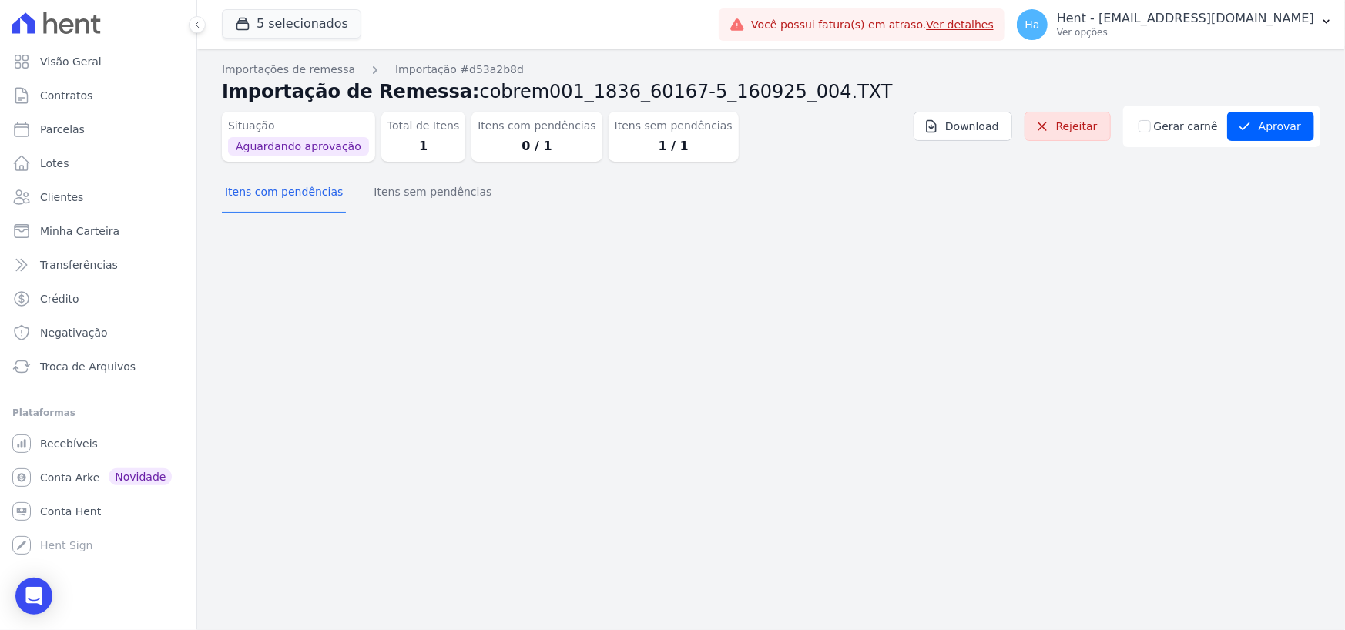
click at [468, 216] on div "Importações de remessa Importação #d53a2b8d Importação de Remessa: cobrem001_18…" at bounding box center [771, 141] width 1099 height 159
click at [431, 206] on button "Itens sem pendências" at bounding box center [433, 193] width 124 height 40
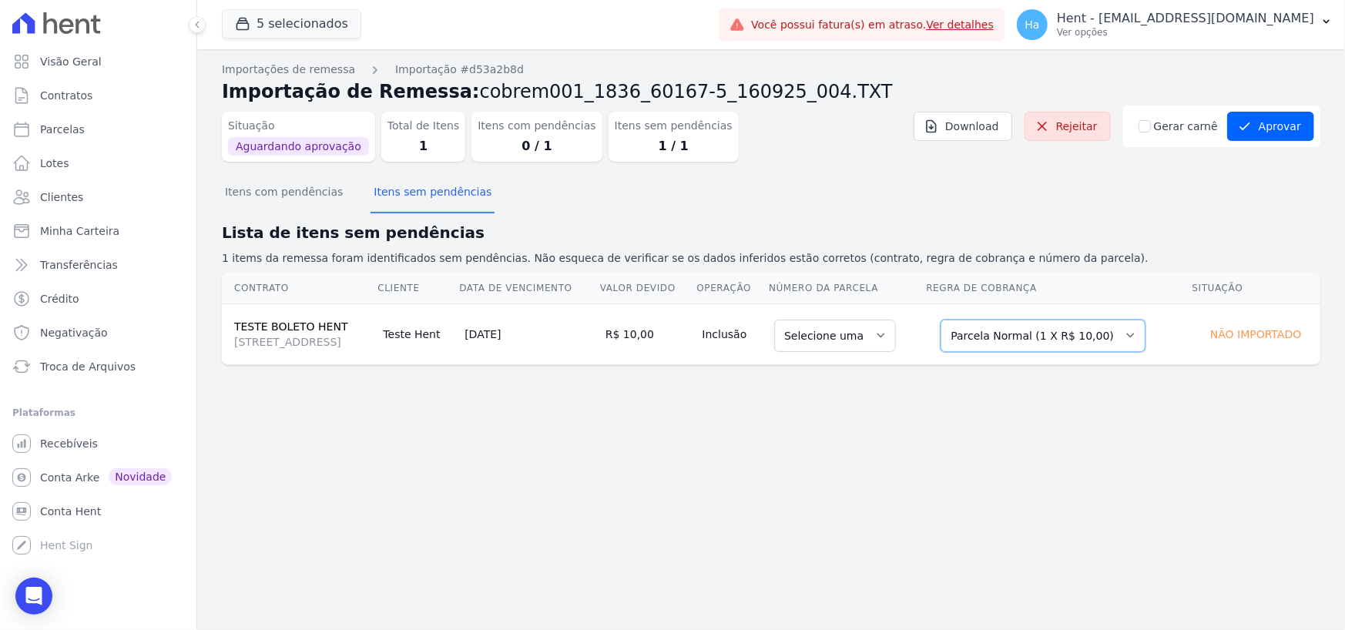
click at [1077, 347] on select "Selecione uma Nova Parcela Avulsa Parcela Avulsa Existente Parcela Normal (1 X …" at bounding box center [1043, 336] width 205 height 32
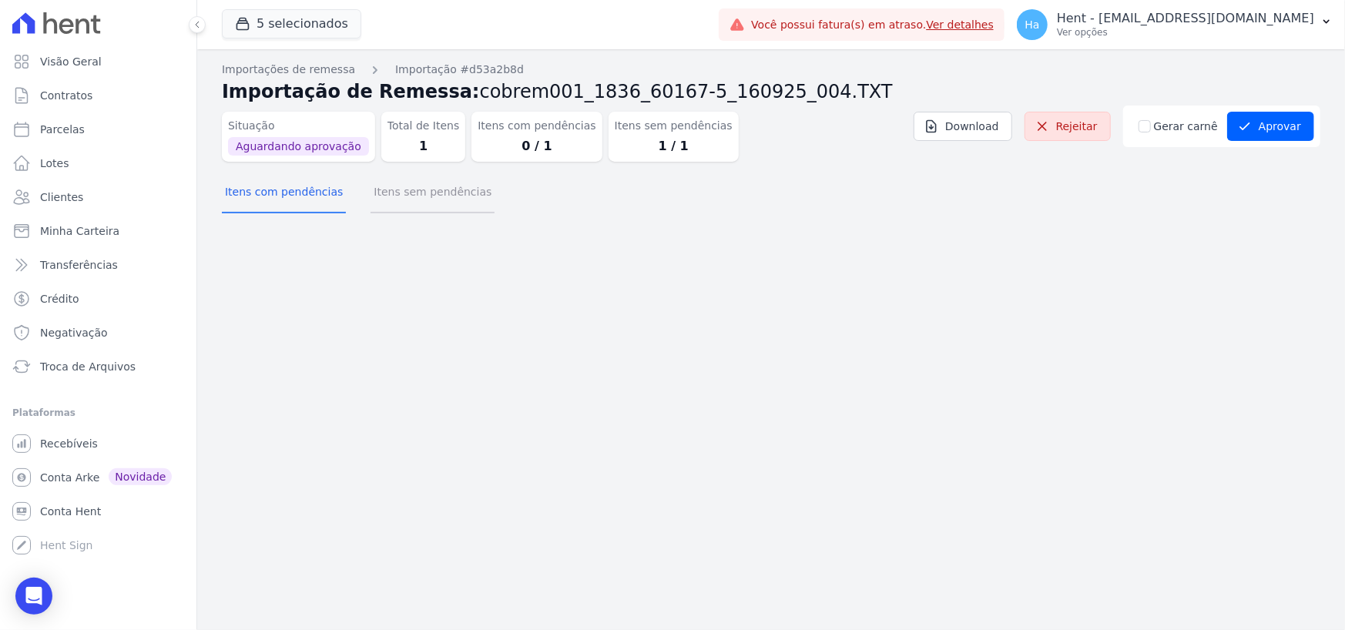
click at [426, 196] on button "Itens sem pendências" at bounding box center [433, 193] width 124 height 40
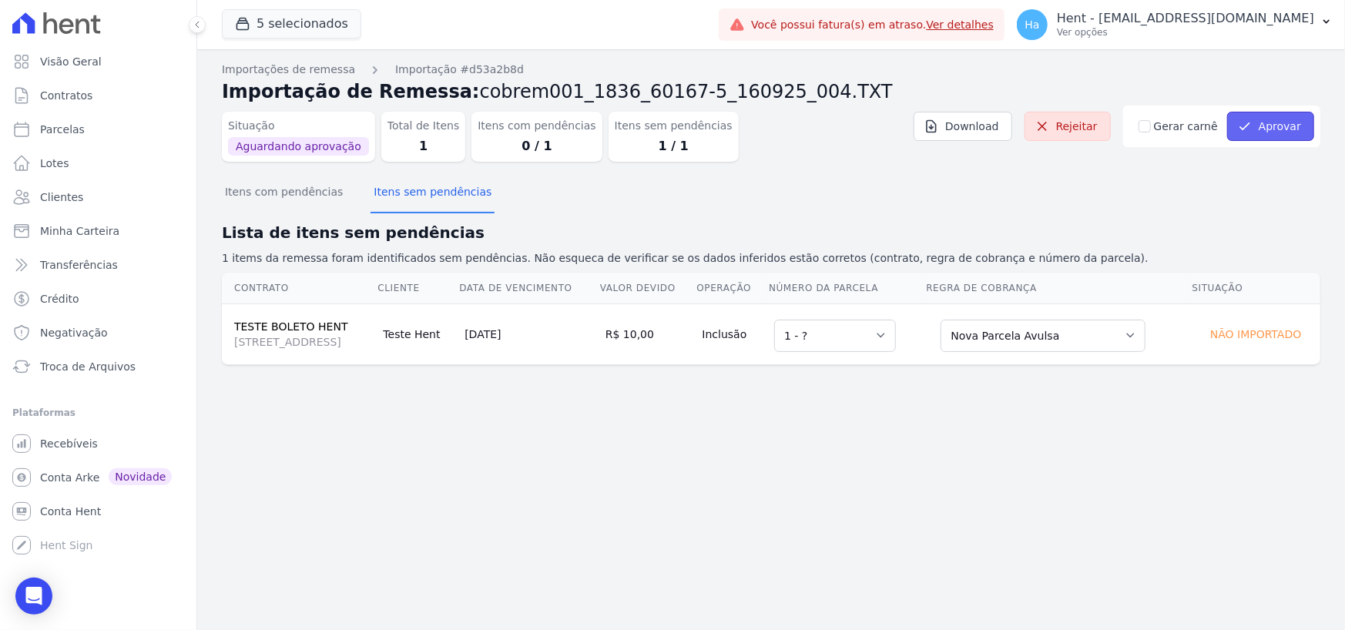
click at [1285, 123] on button "Aprovar" at bounding box center [1270, 126] width 87 height 29
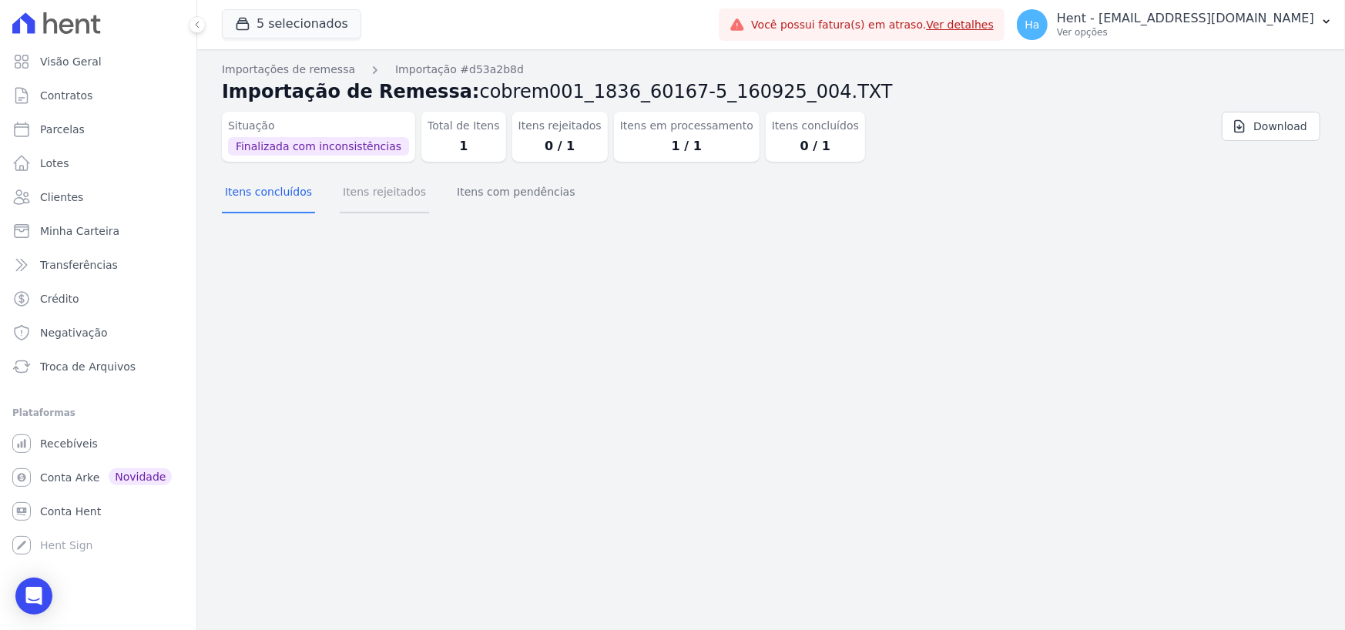
click at [374, 197] on button "Itens rejeitados" at bounding box center [384, 193] width 89 height 40
